Goal: Find specific page/section: Find specific page/section

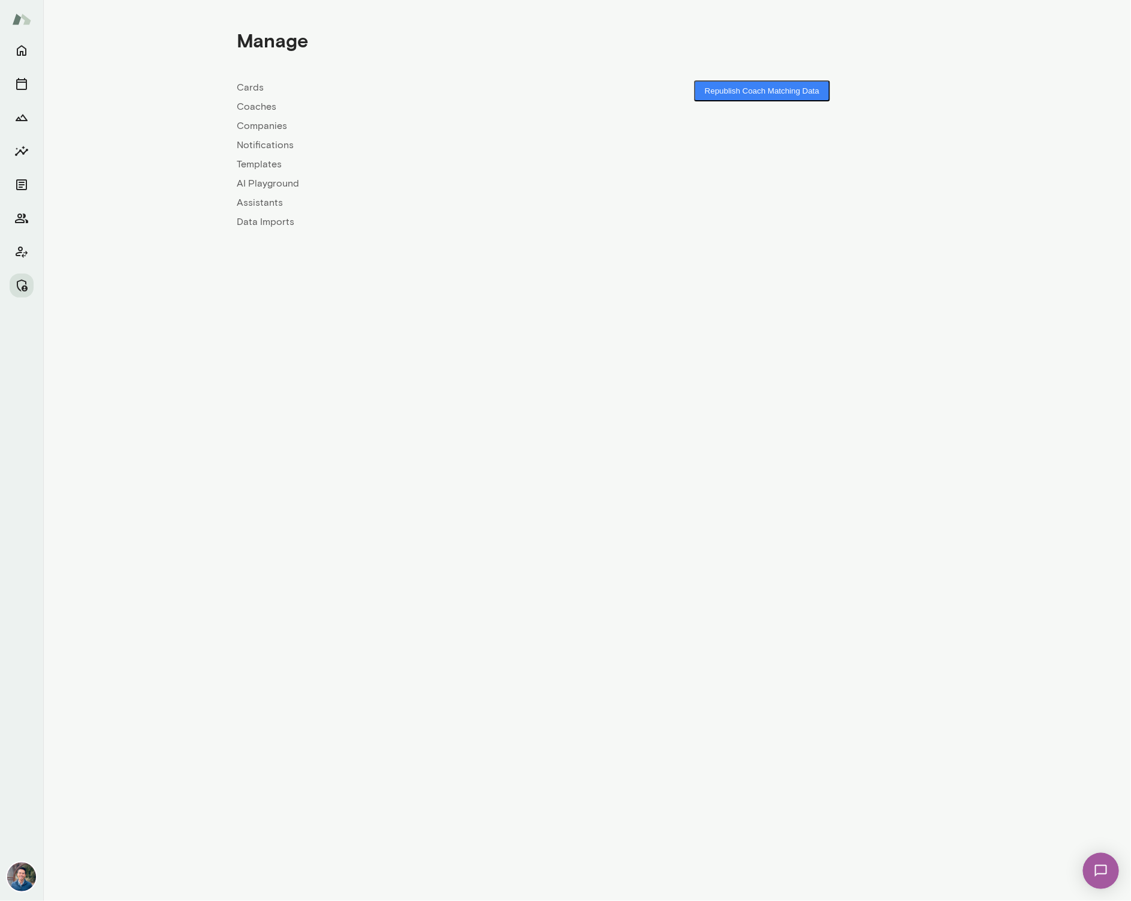
click at [269, 124] on link "Companies" at bounding box center [412, 126] width 350 height 14
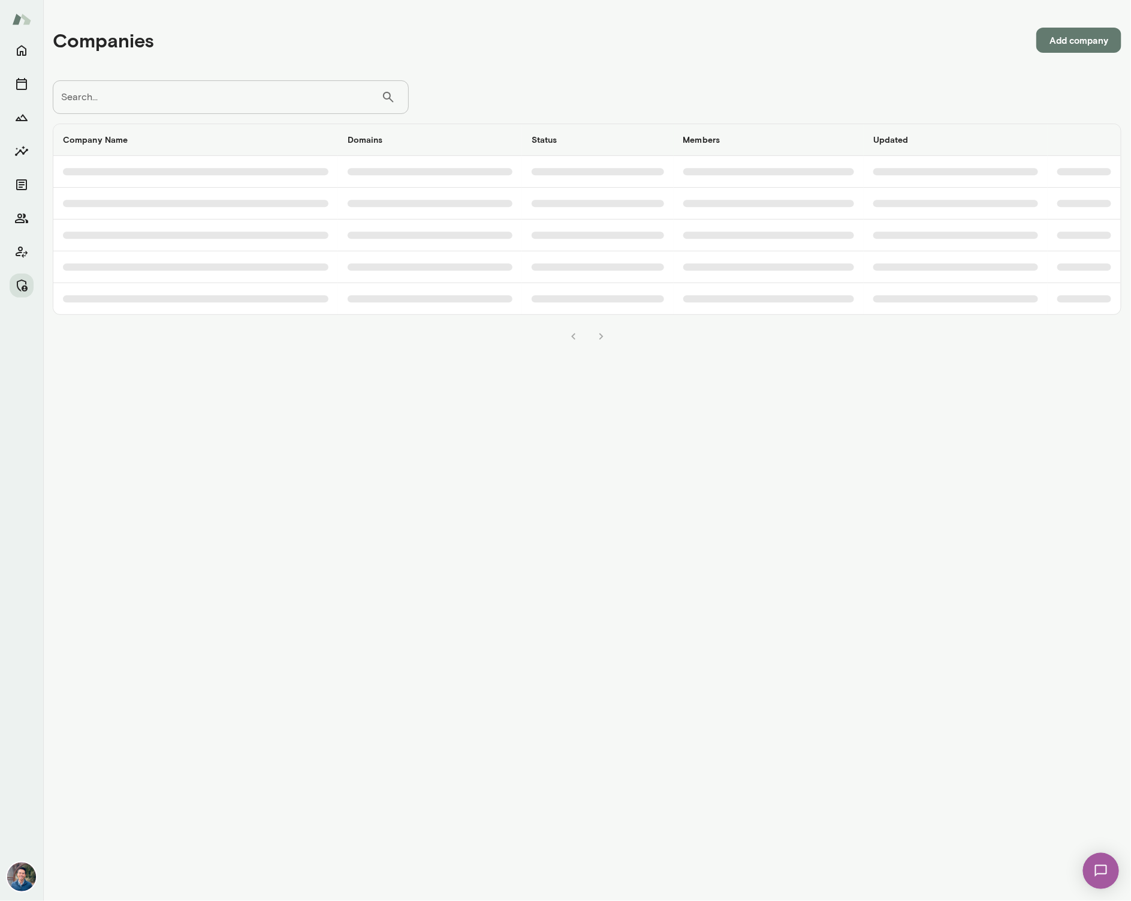
click at [272, 101] on input "Search..." at bounding box center [217, 97] width 329 height 34
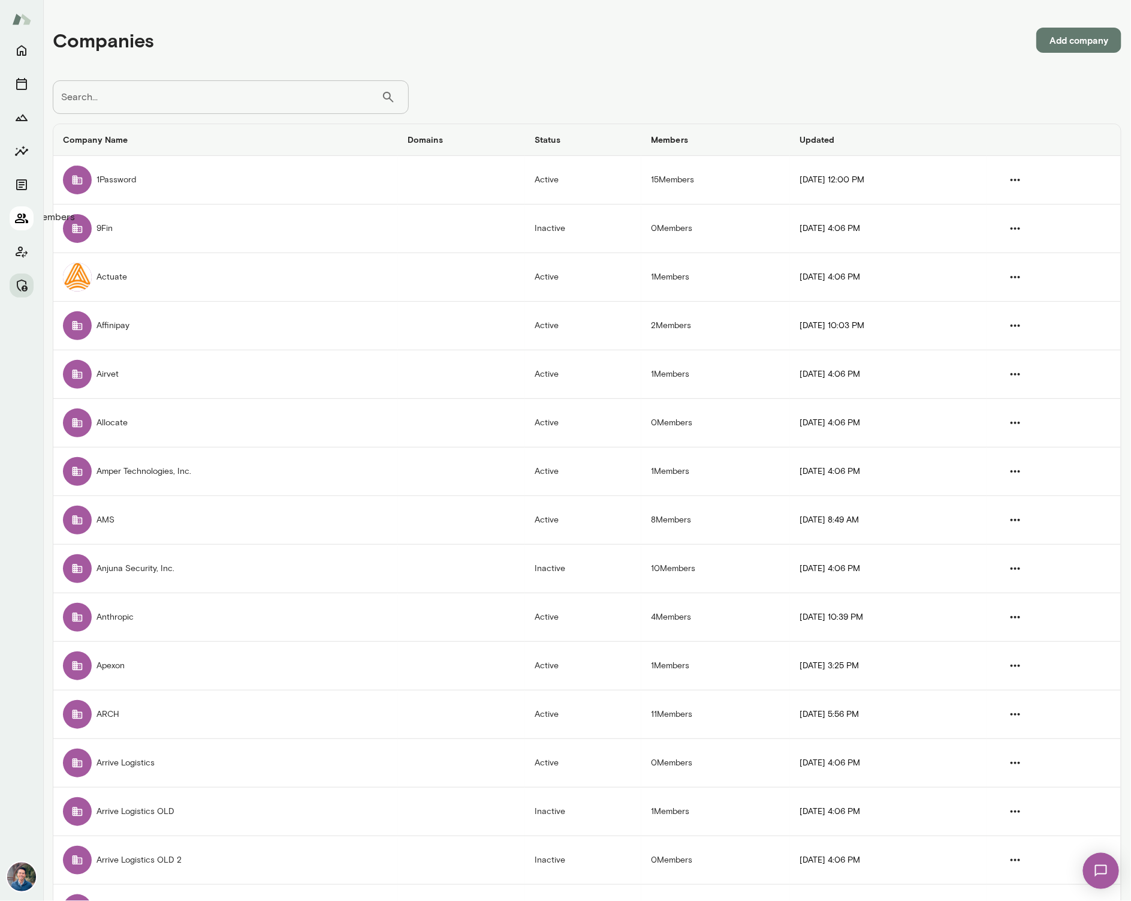
click at [27, 212] on icon "Members" at bounding box center [21, 218] width 14 height 14
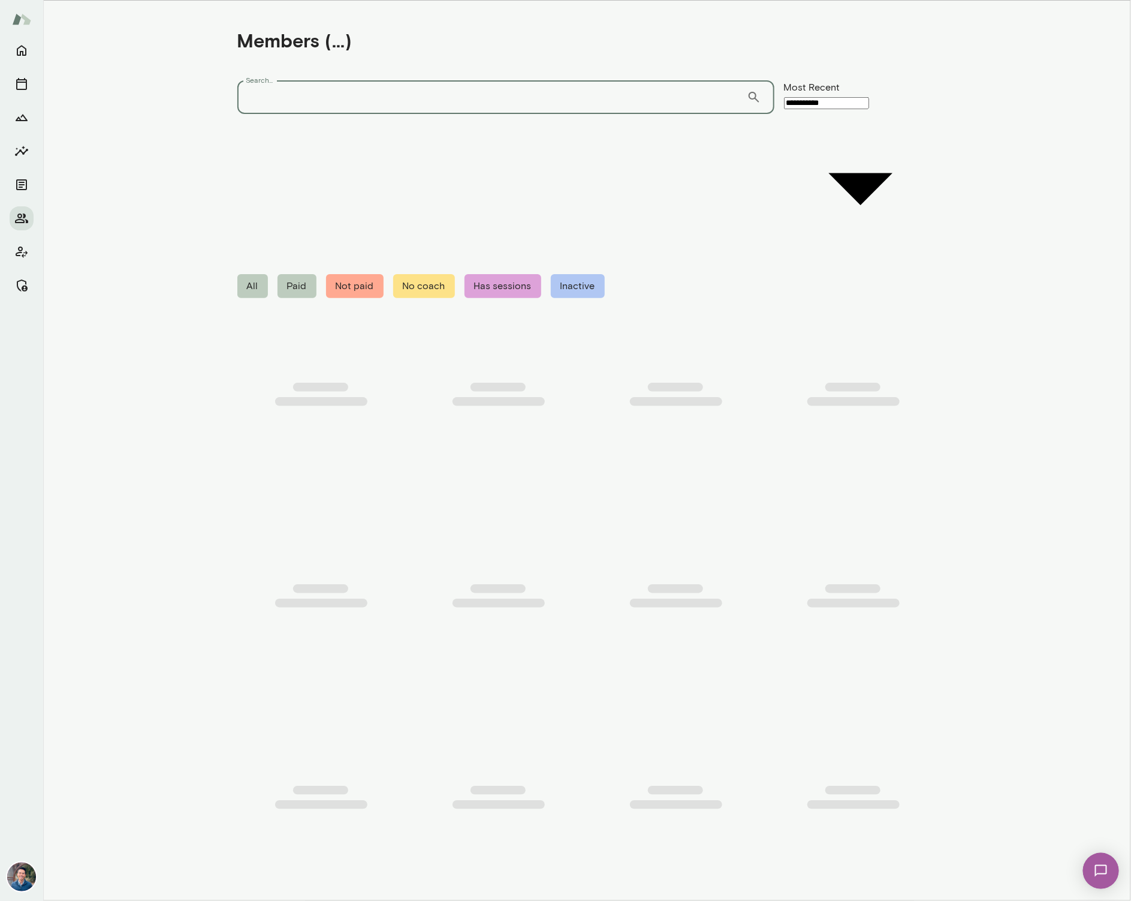
click at [254, 95] on input "Search..." at bounding box center [492, 97] width 510 height 34
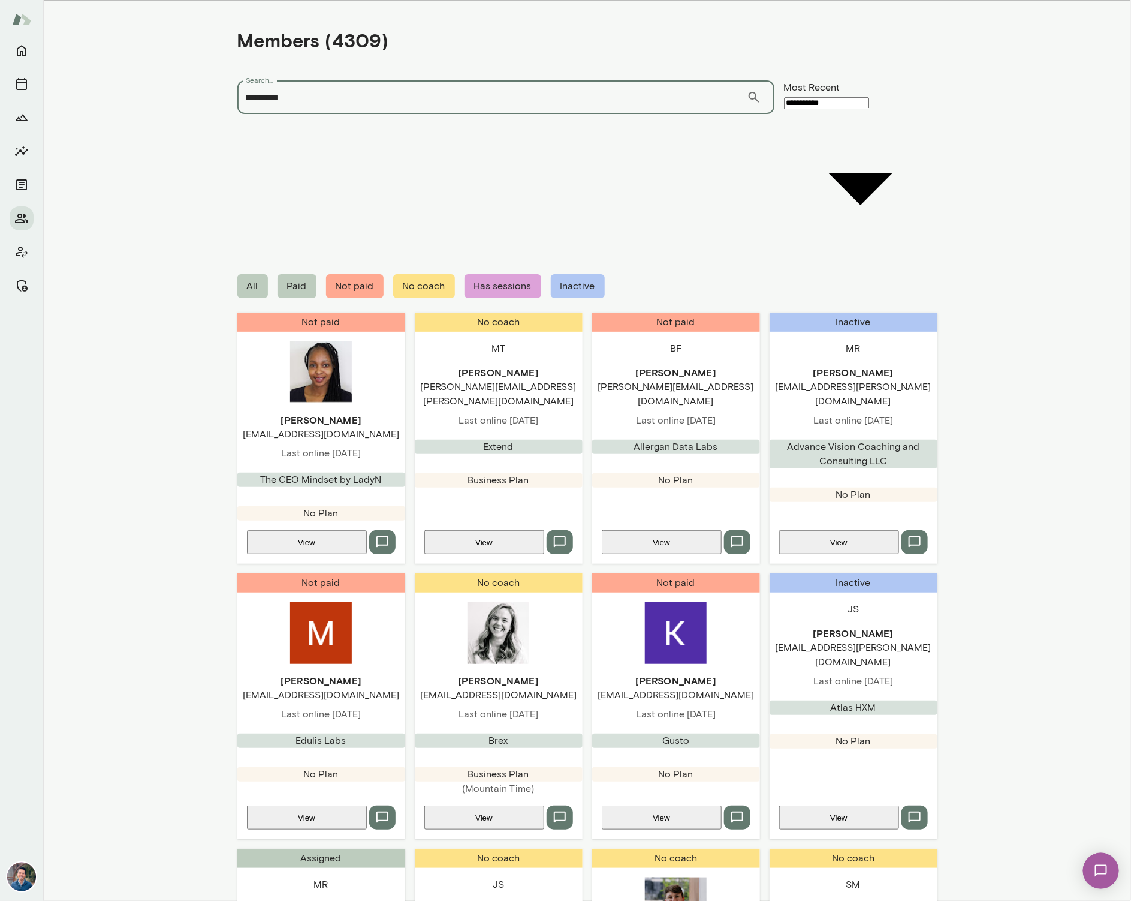
type input "*********"
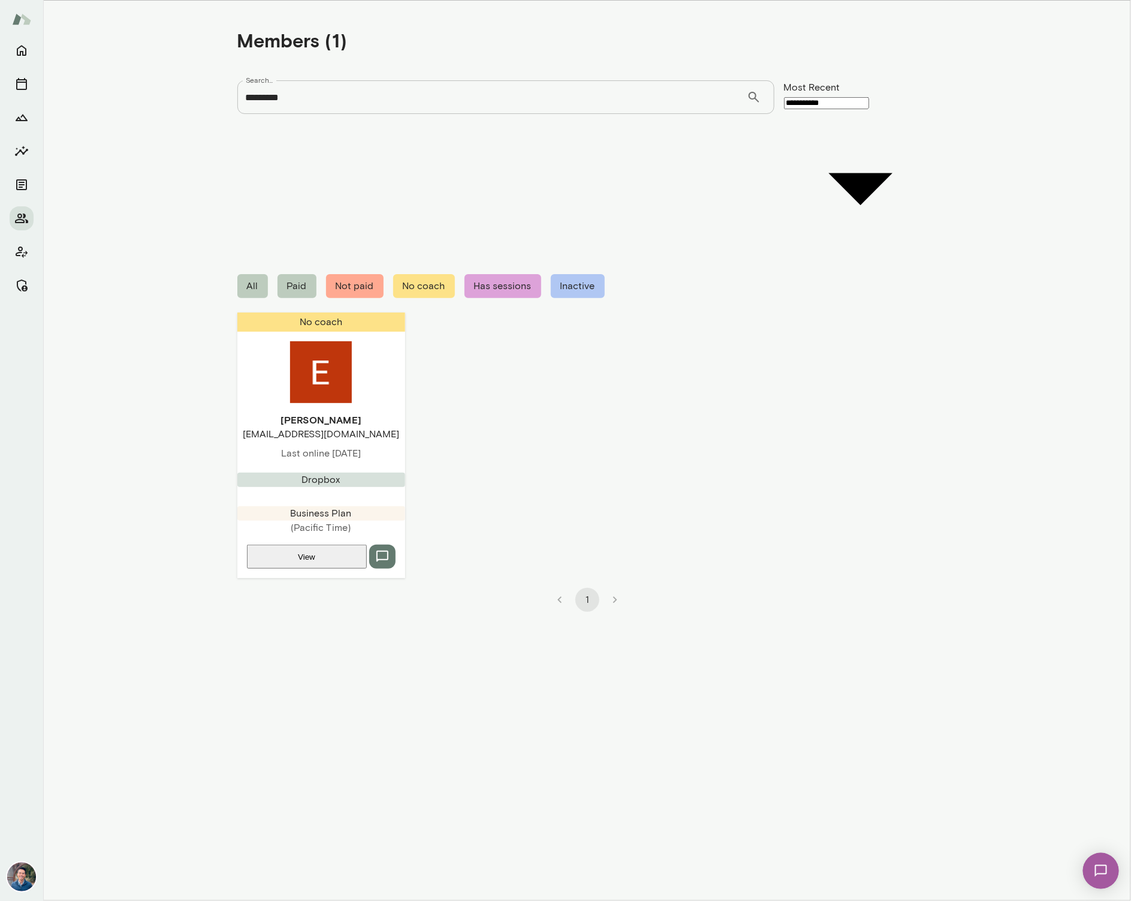
click at [333, 341] on img at bounding box center [321, 372] width 62 height 62
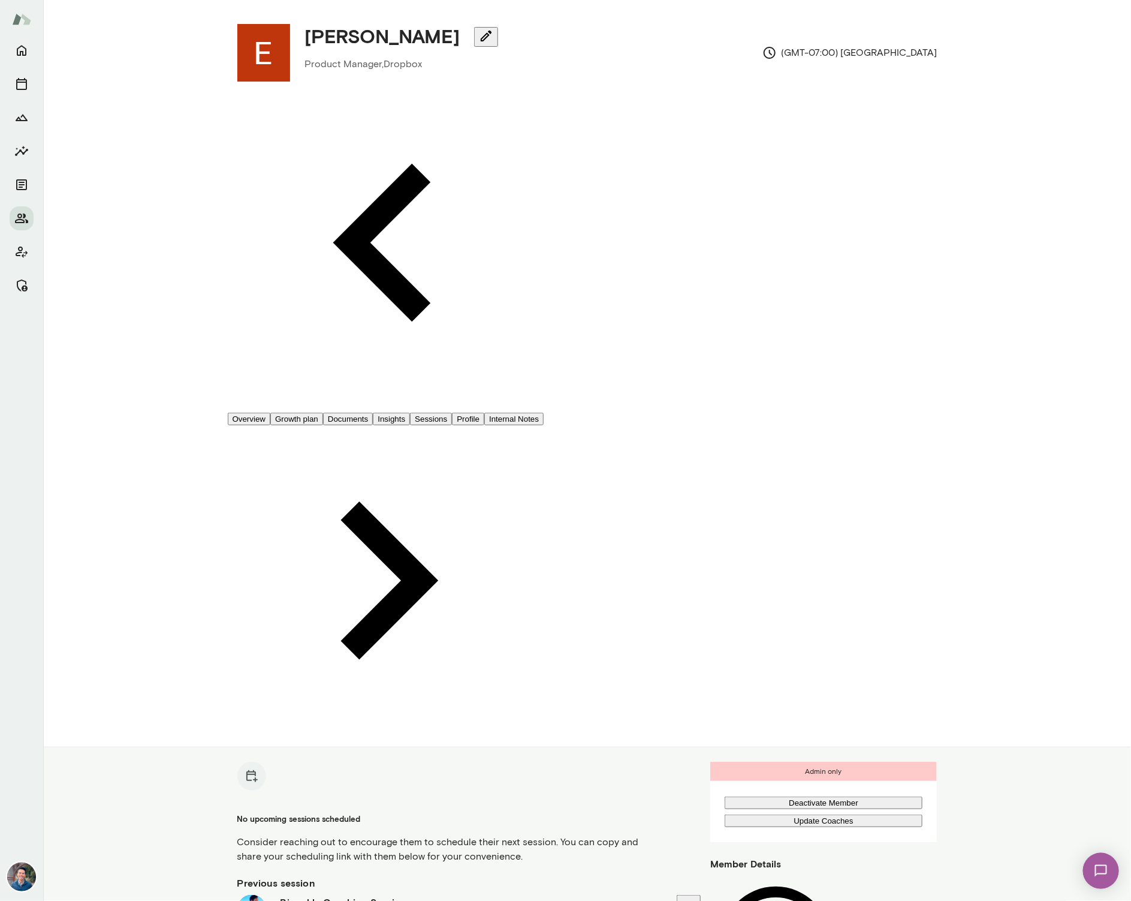
click at [452, 412] on button "Sessions" at bounding box center [431, 418] width 42 height 13
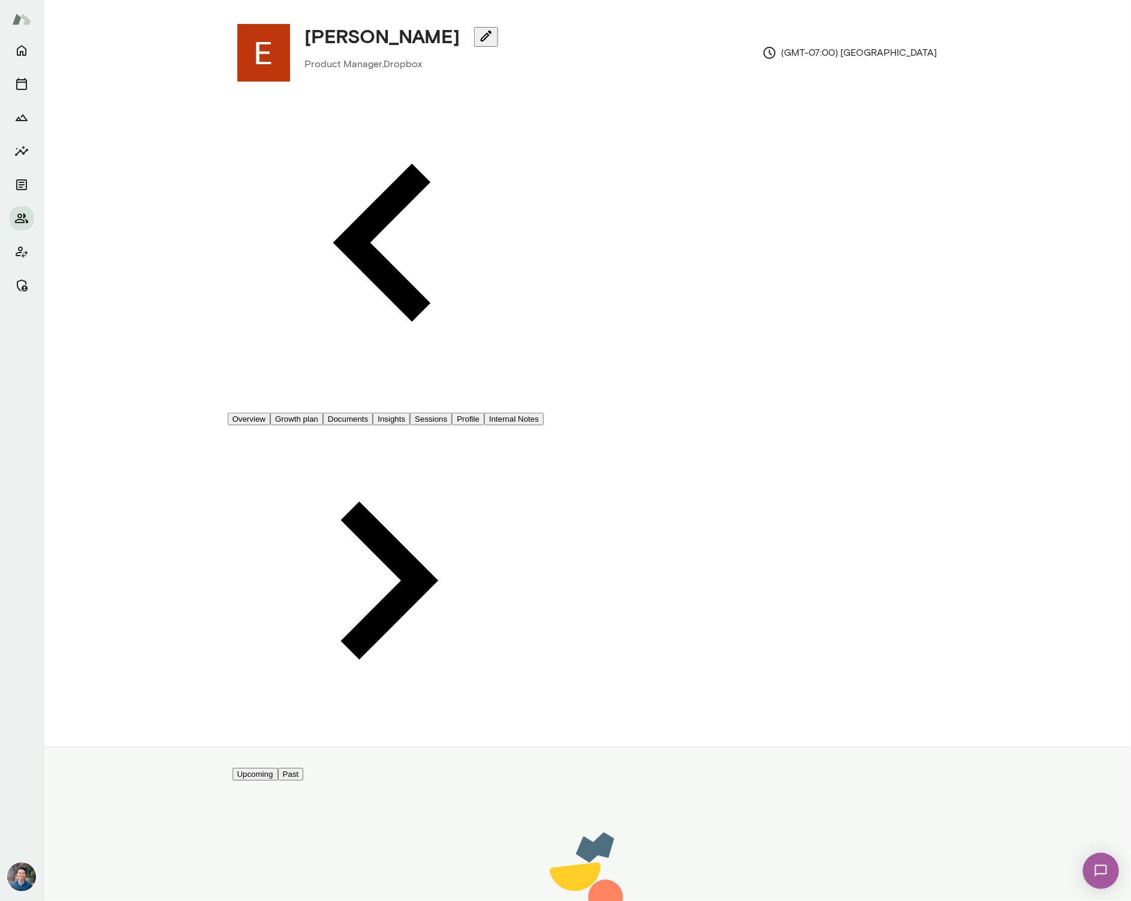
click at [304, 767] on button "Past" at bounding box center [291, 773] width 26 height 13
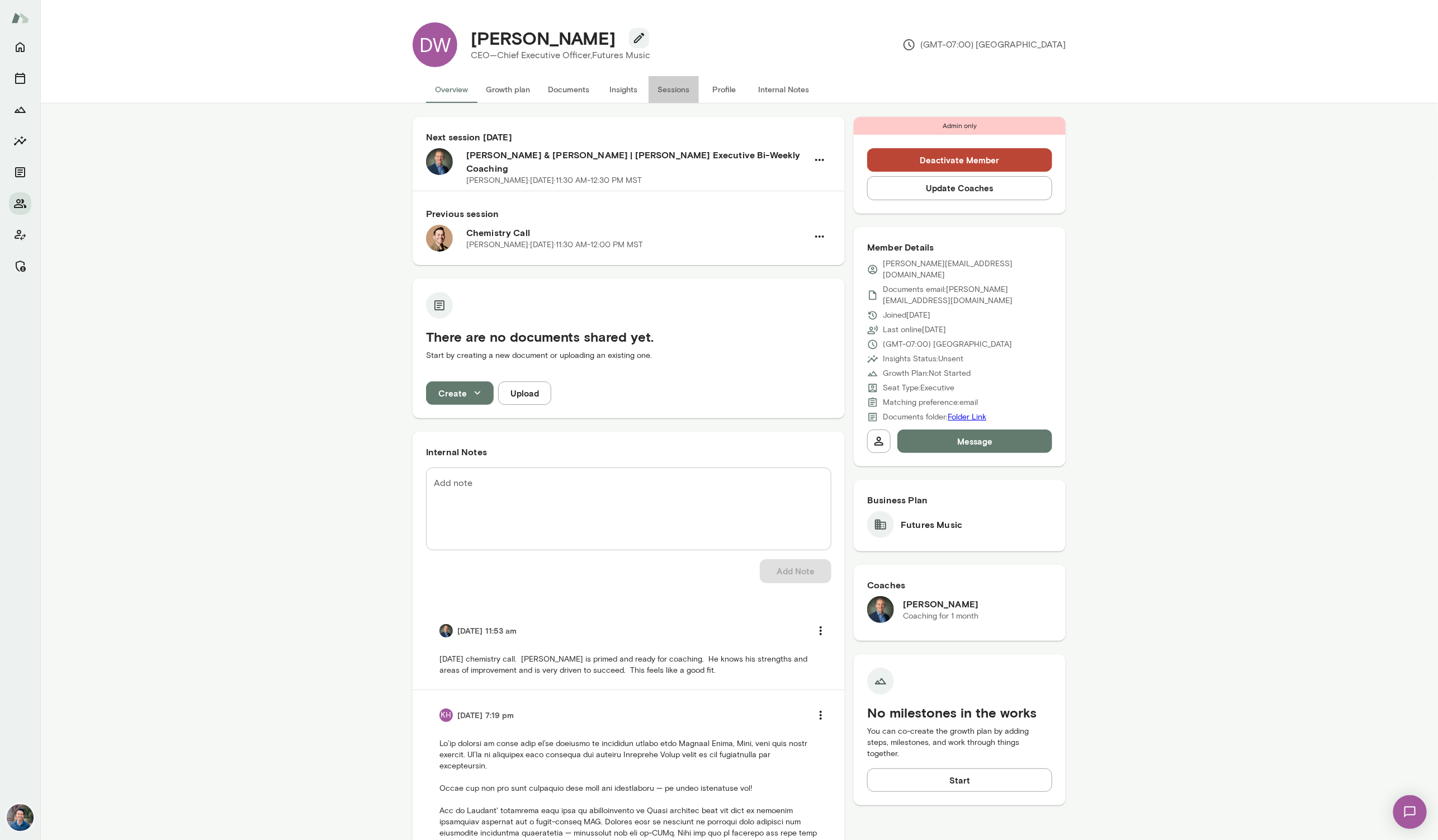
click at [684, 90] on button "Sessions" at bounding box center [673, 90] width 50 height 27
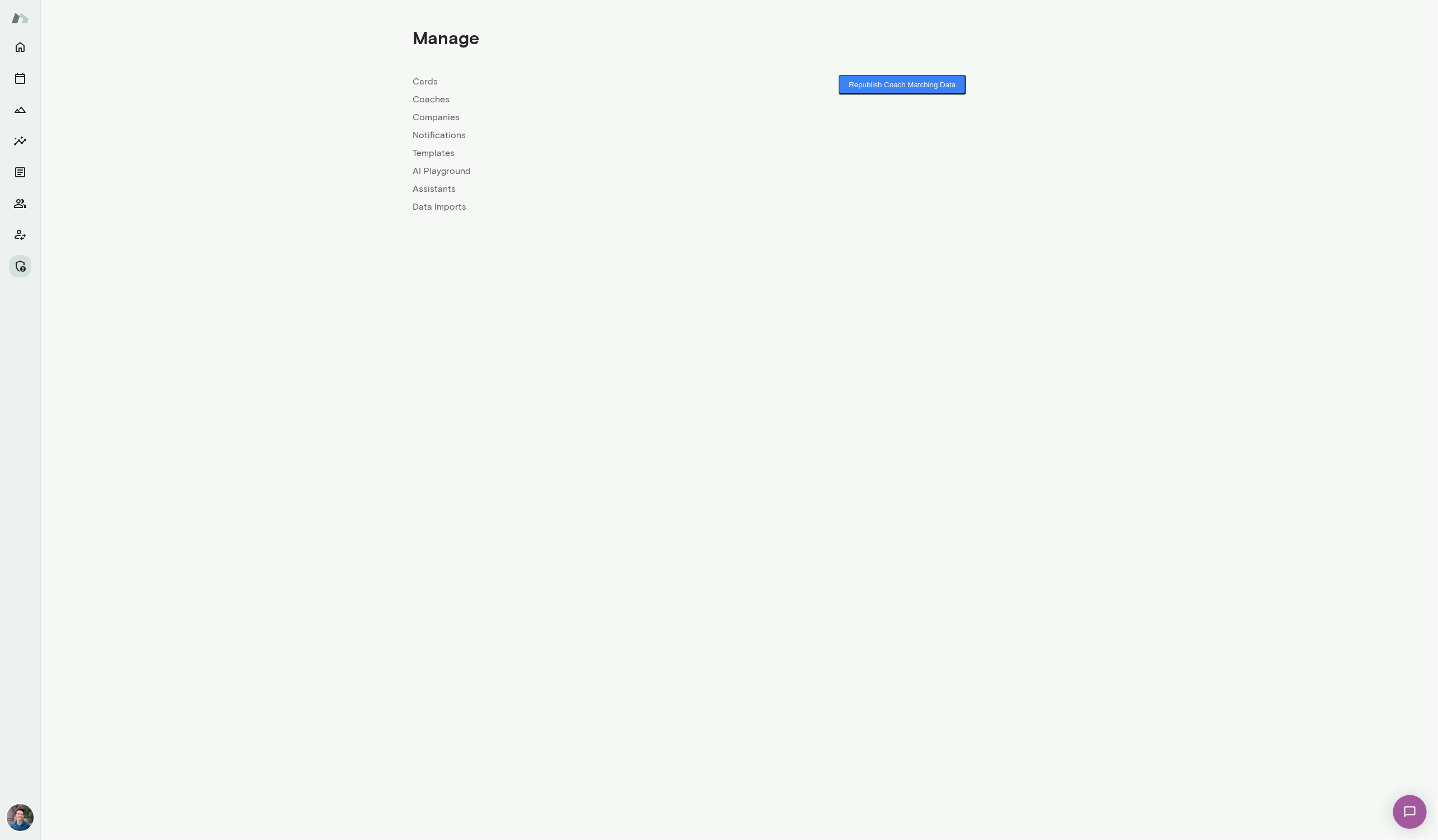
click at [423, 116] on link "Companies" at bounding box center [575, 117] width 326 height 13
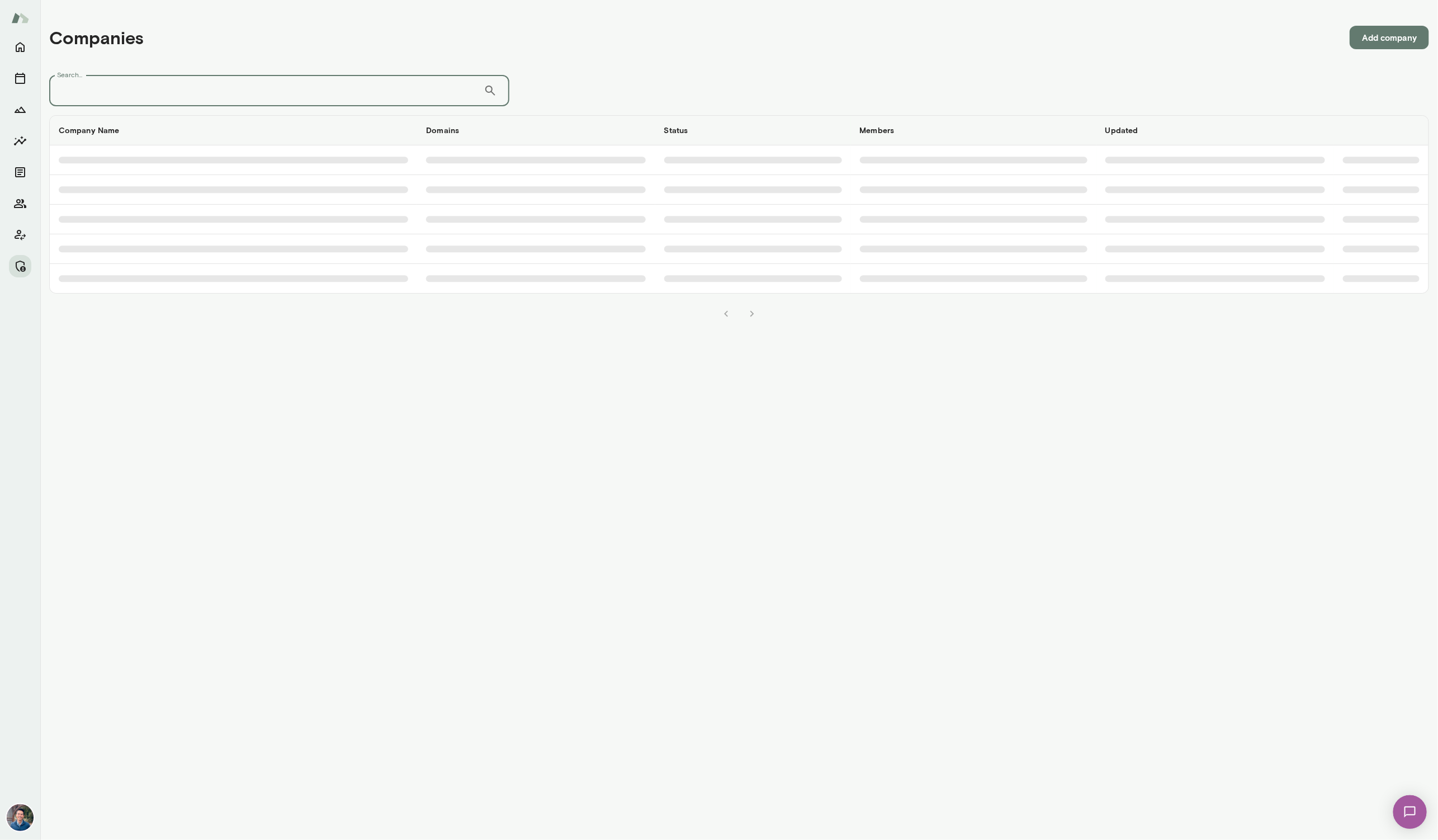
click at [229, 98] on input "Search..." at bounding box center [267, 90] width 435 height 32
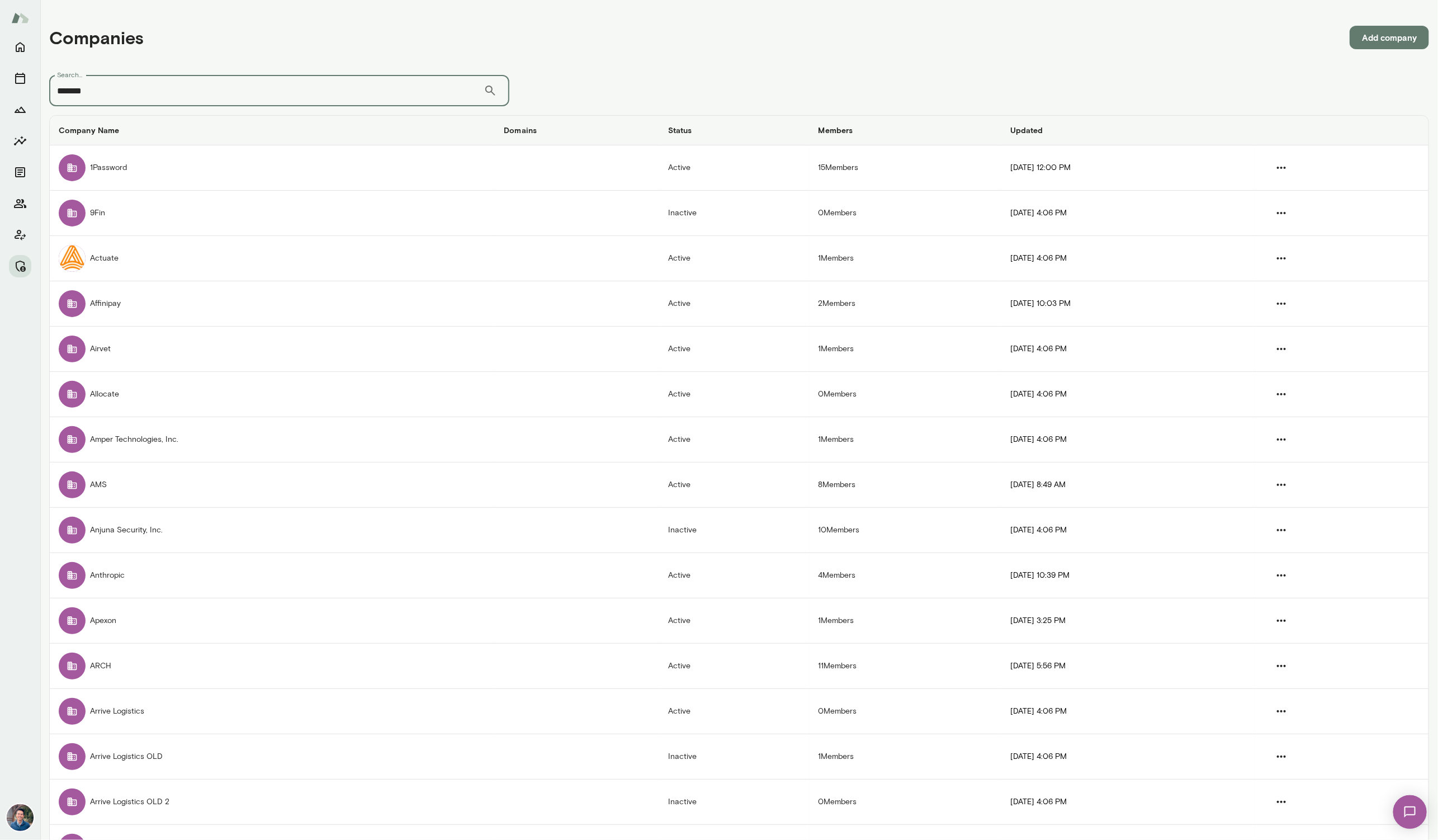
type input "*******"
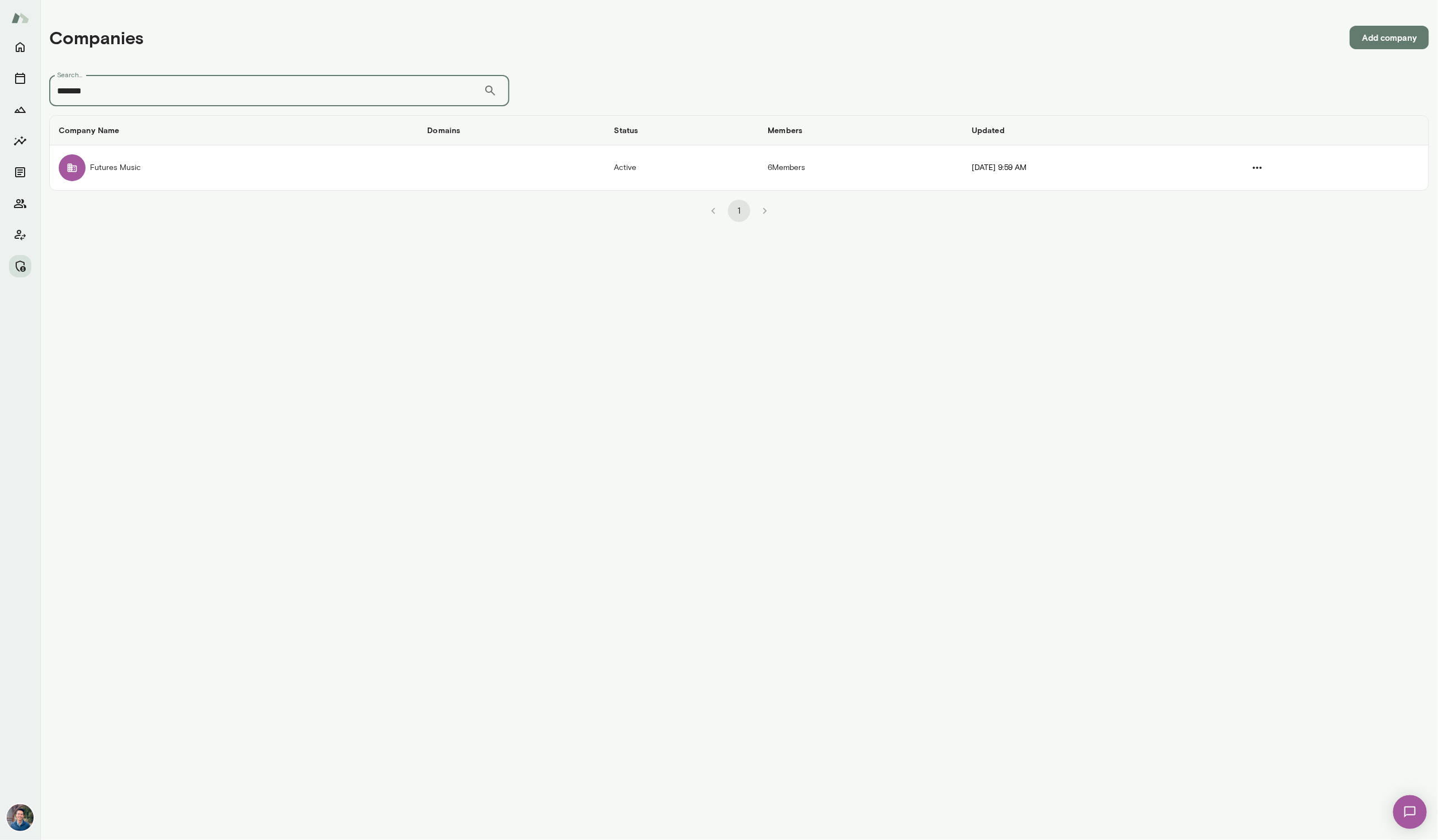
click at [254, 172] on td "Futures Music" at bounding box center [234, 168] width 369 height 45
